Goal: Task Accomplishment & Management: Use online tool/utility

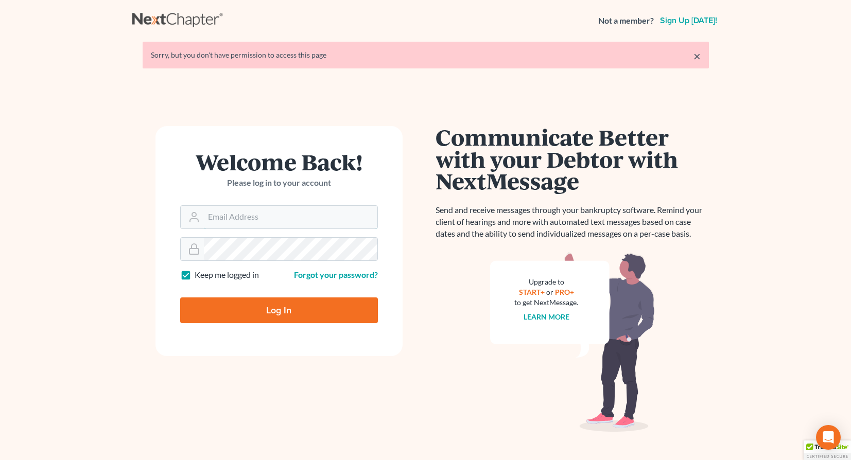
type input "avan@avanlawoffice.com"
drag, startPoint x: 254, startPoint y: 306, endPoint x: 253, endPoint y: 294, distance: 11.9
click at [254, 306] on input "Log In" at bounding box center [279, 311] width 198 height 26
type input "Thinking..."
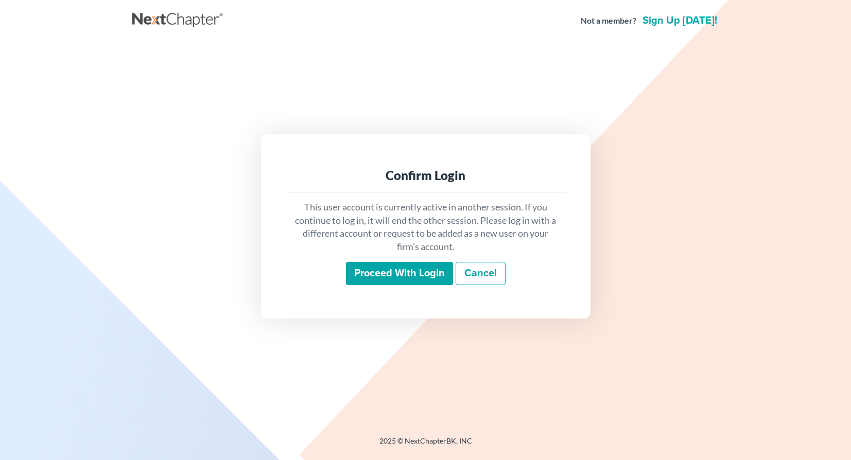
click at [421, 272] on input "Proceed with login" at bounding box center [399, 274] width 107 height 24
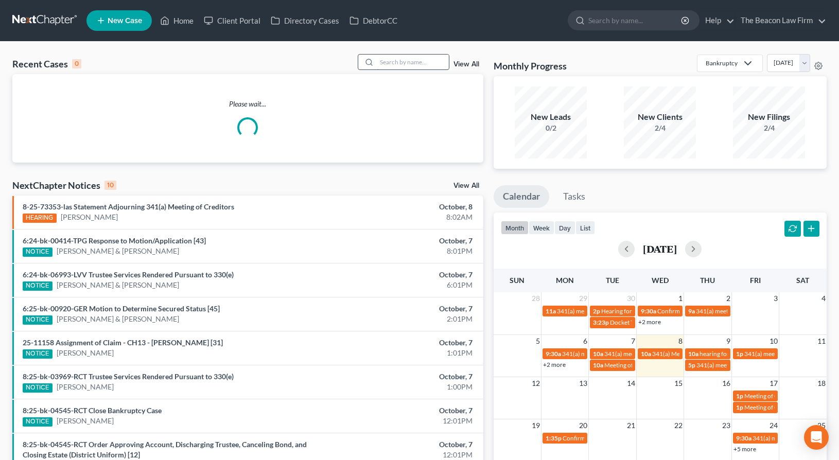
click at [414, 60] on input "search" at bounding box center [413, 62] width 72 height 15
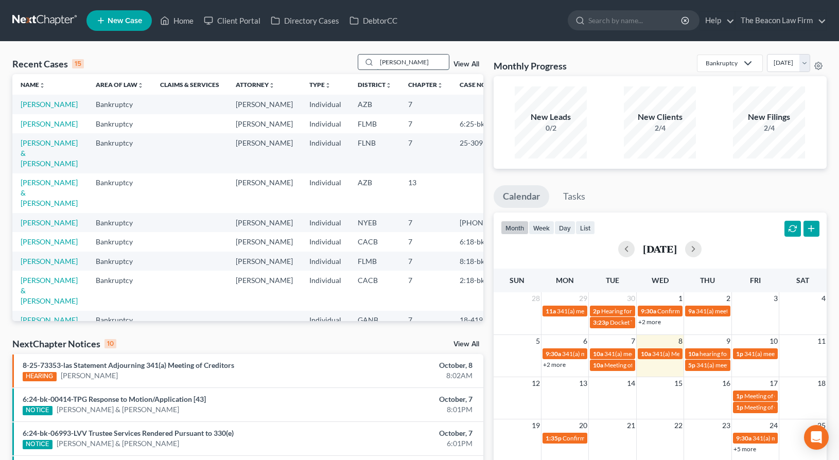
type input "[PERSON_NAME]"
